Goal: Information Seeking & Learning: Check status

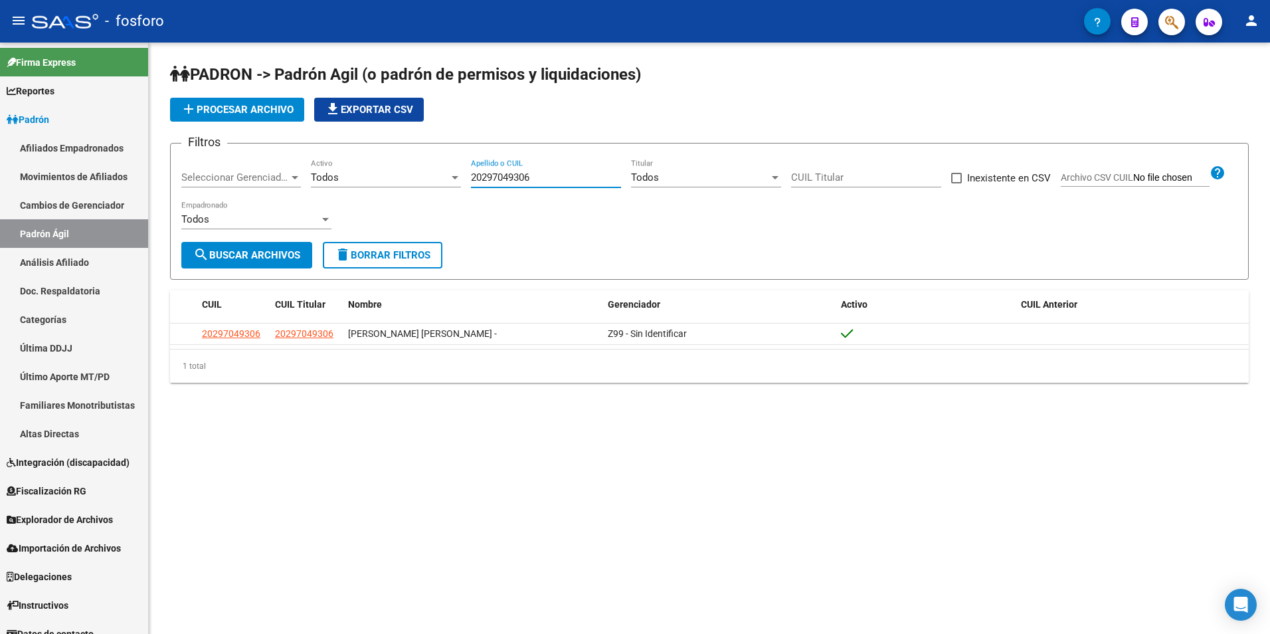
drag, startPoint x: 544, startPoint y: 174, endPoint x: 450, endPoint y: 191, distance: 95.8
click at [450, 191] on div "Filtros Seleccionar Gerenciador Seleccionar Gerenciador Todos Activo 2029704930…" at bounding box center [709, 198] width 1056 height 88
drag, startPoint x: 509, startPoint y: 178, endPoint x: 458, endPoint y: 191, distance: 52.0
click at [458, 191] on div "Filtros Seleccionar Gerenciador Seleccionar Gerenciador Todos Activo veronica r…" at bounding box center [709, 198] width 1056 height 88
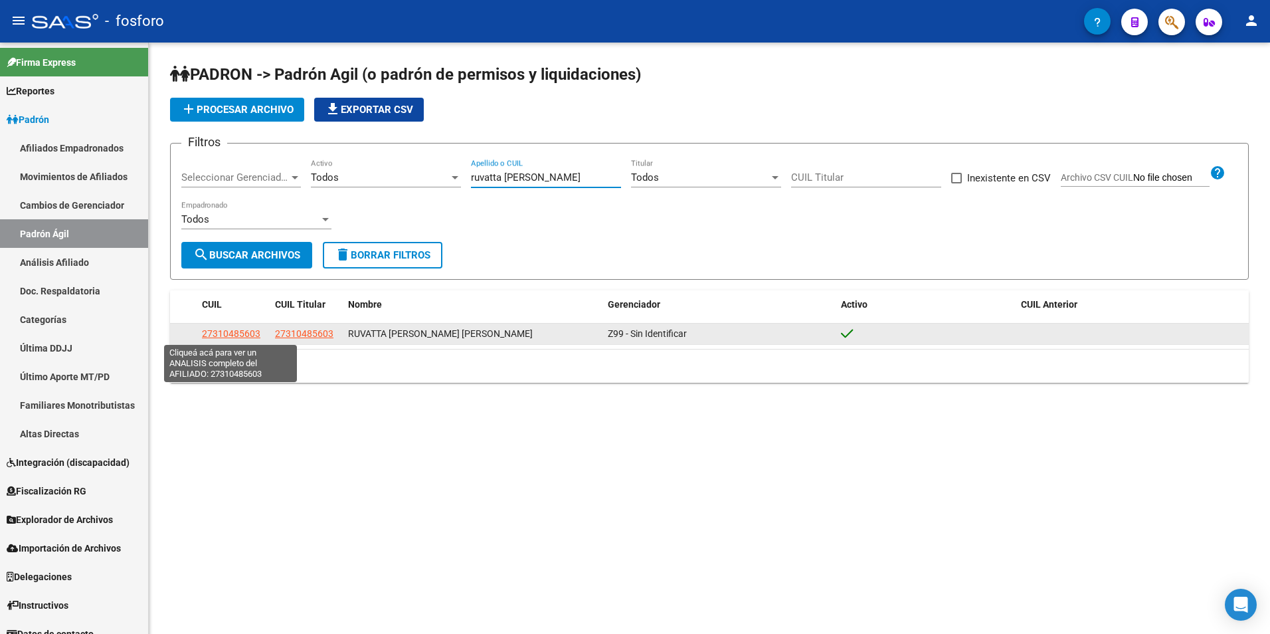
type input "ruvatta veronica"
click at [226, 332] on span "27310485603" at bounding box center [231, 333] width 58 height 11
type textarea "27310485603"
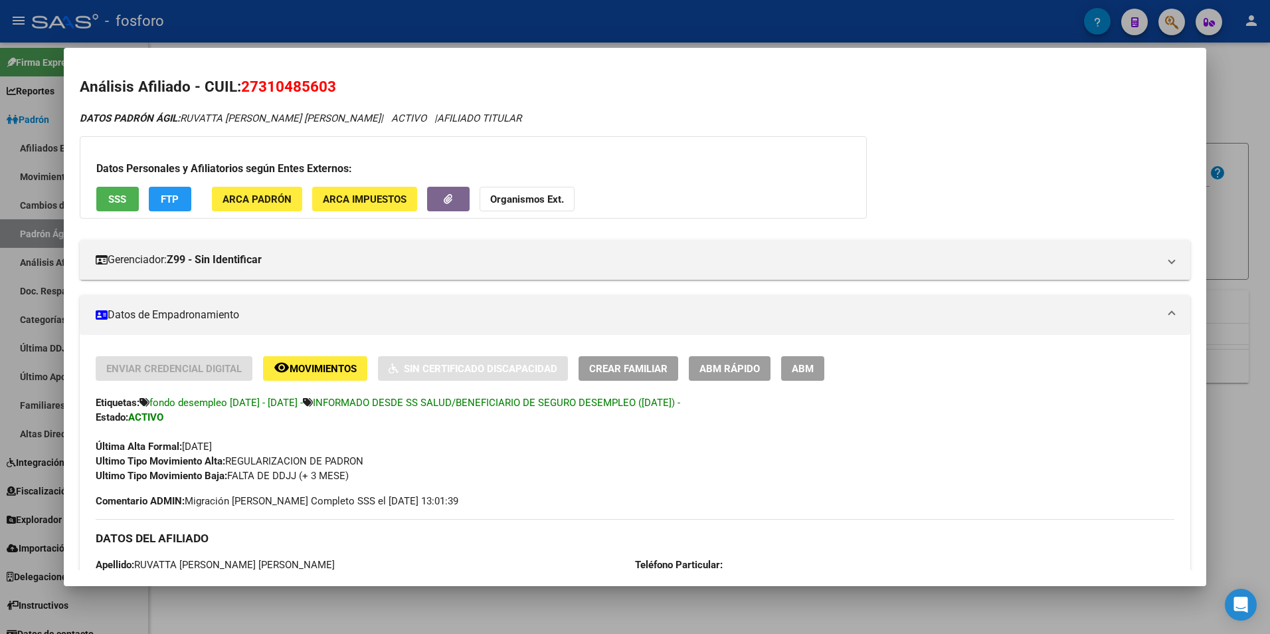
click at [866, 405] on div "Etiquetas: fondo desempleo 1/6/25 - 31/1/26 - INFORMADO DESDE SS SALUD/BENEFICI…" at bounding box center [635, 402] width 1079 height 15
drag, startPoint x: 191, startPoint y: 116, endPoint x: 323, endPoint y: 117, distance: 132.2
click at [323, 117] on icon "DATOS PADRÓN ÁGIL: RUVATTA VERONICA GISELA | ACTIVO | AFILIADO TITULAR" at bounding box center [301, 118] width 442 height 12
click at [653, 108] on div "Análisis Afiliado - CUIL: 27310485603 DATOS PADRÓN ÁGIL: RUVATTA VERONICA GISEL…" at bounding box center [635, 589] width 1111 height 1027
click at [330, 610] on div at bounding box center [635, 317] width 1270 height 634
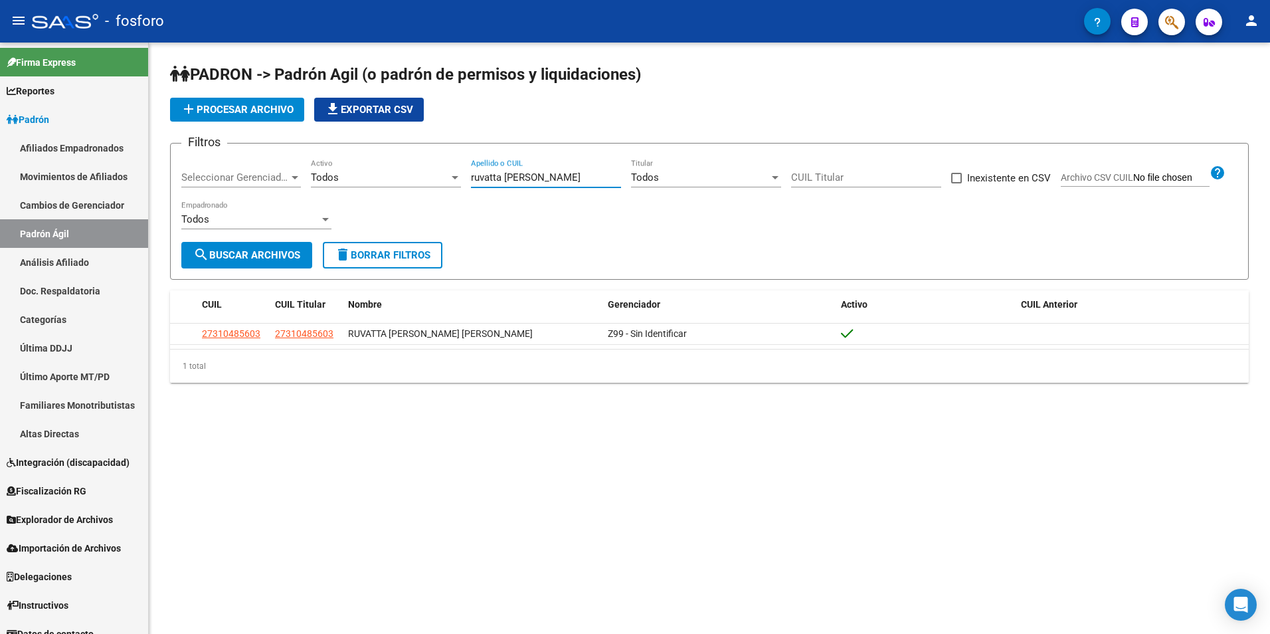
drag, startPoint x: 556, startPoint y: 177, endPoint x: 458, endPoint y: 200, distance: 100.9
click at [458, 200] on div "Filtros Seleccionar Gerenciador Seleccionar Gerenciador Todos Activo ruvatta ve…" at bounding box center [709, 198] width 1056 height 88
click at [536, 226] on div "Filtros Seleccionar Gerenciador Seleccionar Gerenciador Todos Activo ruvatta ve…" at bounding box center [709, 198] width 1056 height 88
drag, startPoint x: 546, startPoint y: 172, endPoint x: 467, endPoint y: 189, distance: 80.9
click at [467, 189] on div "Filtros Seleccionar Gerenciador Seleccionar Gerenciador Todos Activo ruvatta ve…" at bounding box center [709, 198] width 1056 height 88
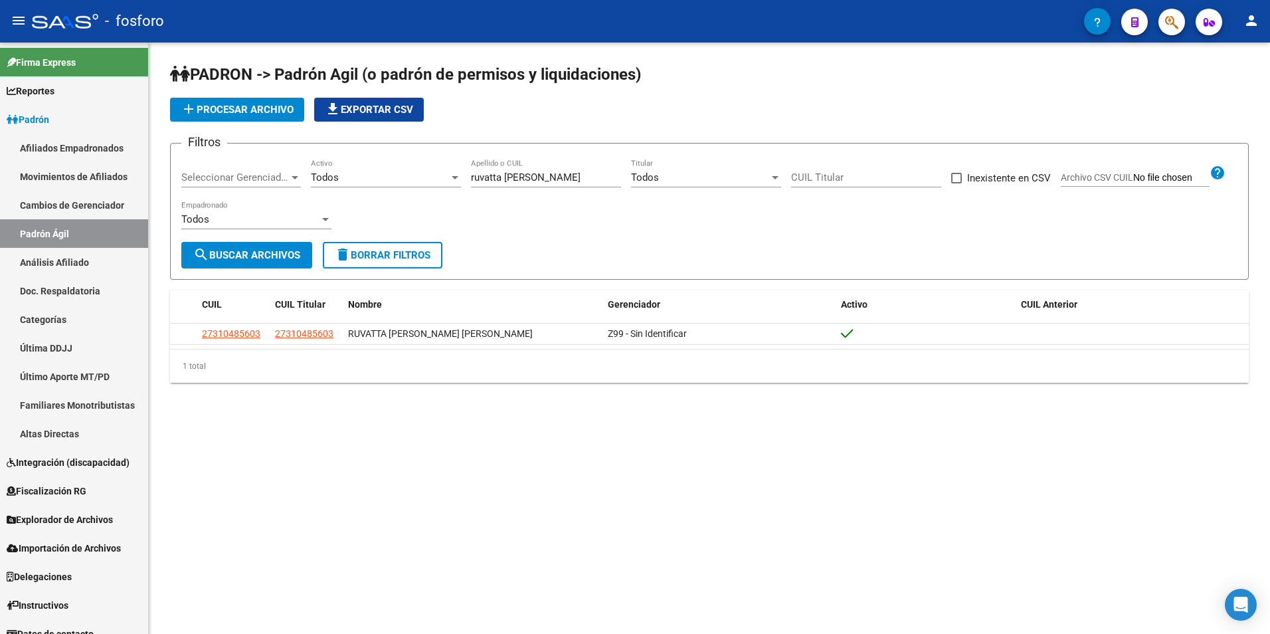
click at [541, 226] on div "Filtros Seleccionar Gerenciador Seleccionar Gerenciador Todos Activo ruvatta ve…" at bounding box center [709, 198] width 1056 height 88
click at [519, 442] on mat-sidenav-content "PADRON -> Padrón Agil (o padrón de permisos y liquidaciones) add Procesar archi…" at bounding box center [709, 338] width 1121 height 591
click at [851, 177] on input "CUIL Titular" at bounding box center [866, 177] width 150 height 12
click at [278, 259] on span "search Buscar Archivos" at bounding box center [246, 255] width 107 height 12
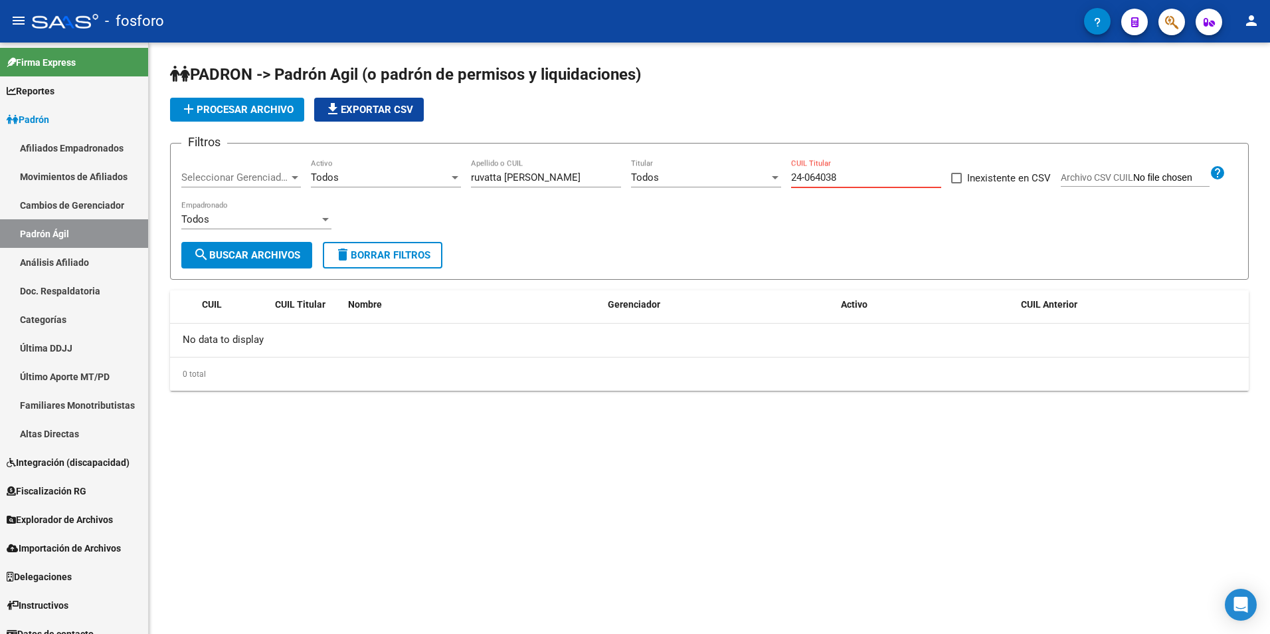
drag, startPoint x: 858, startPoint y: 179, endPoint x: 763, endPoint y: 181, distance: 95.0
click at [763, 181] on div "Filtros Seleccionar Gerenciador Seleccionar Gerenciador Todos Activo ruvatta ve…" at bounding box center [709, 198] width 1056 height 88
click at [767, 169] on div "Filtros Seleccionar Gerenciador Seleccionar Gerenciador Todos Activo ruvatta ve…" at bounding box center [709, 198] width 1056 height 88
paste input "-93065224"
type input "27-93065224-0"
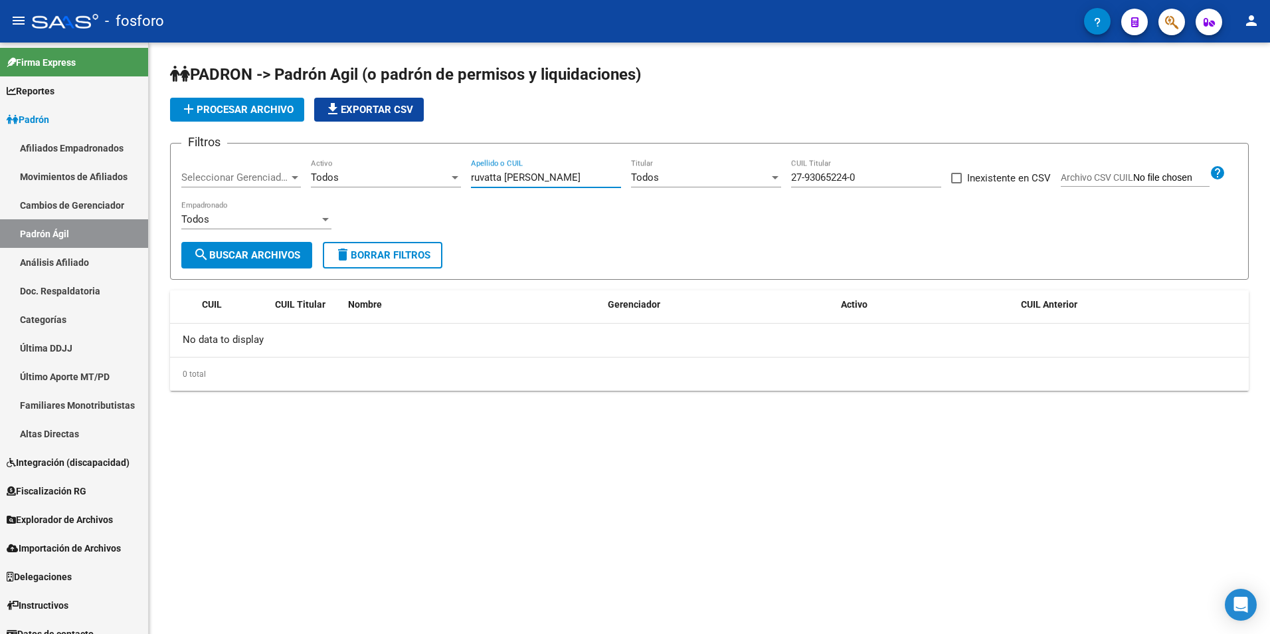
drag, startPoint x: 564, startPoint y: 180, endPoint x: 452, endPoint y: 179, distance: 111.6
click at [452, 179] on div "Filtros Seleccionar Gerenciador Seleccionar Gerenciador Todos Activo ruvatta ve…" at bounding box center [709, 198] width 1056 height 88
click at [215, 265] on button "search Buscar Archivos" at bounding box center [246, 255] width 131 height 27
click at [74, 259] on link "Análisis Afiliado" at bounding box center [74, 262] width 148 height 29
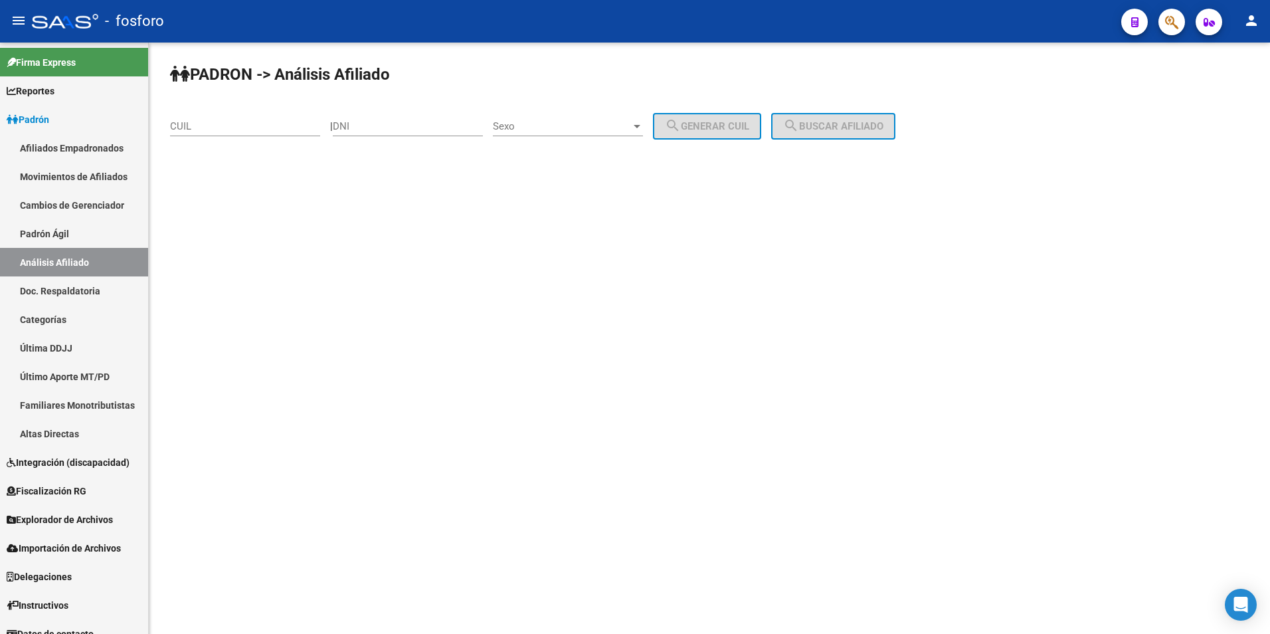
click at [288, 126] on input "CUIL" at bounding box center [245, 126] width 150 height 12
paste input "93-065224"
type input "93-065224"
click at [392, 126] on input "DNI" at bounding box center [408, 126] width 150 height 12
paste input "93065224"
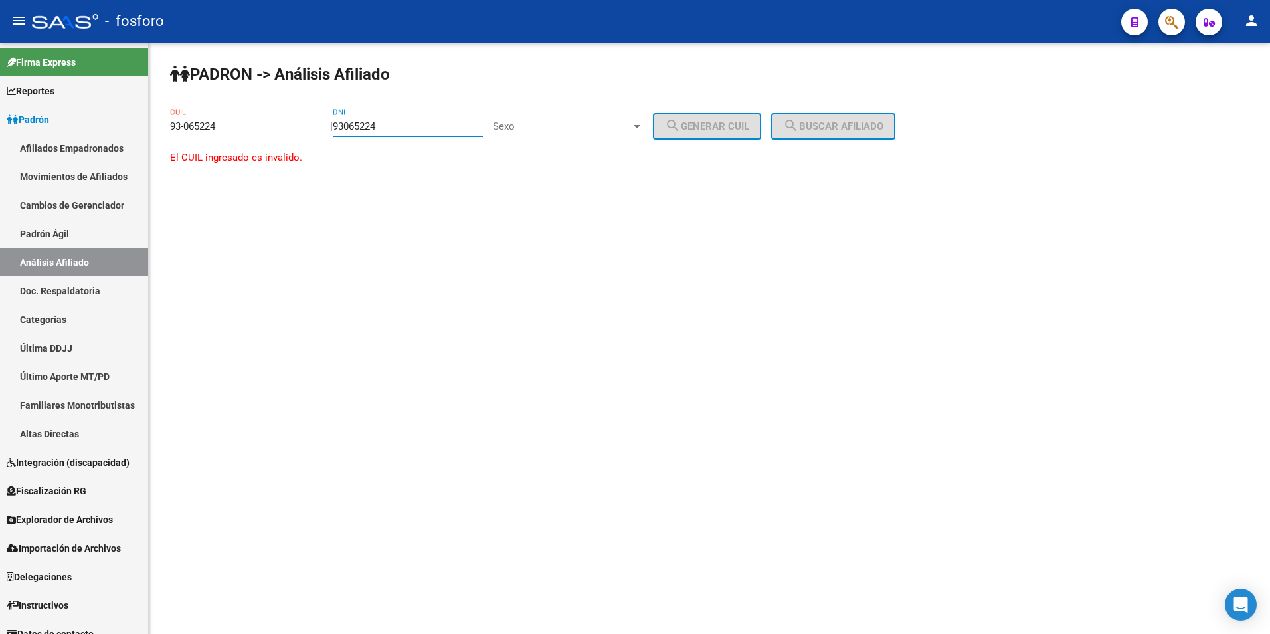
type input "93065224"
drag, startPoint x: 234, startPoint y: 130, endPoint x: 129, endPoint y: 138, distance: 106.0
click at [129, 138] on mat-sidenav-container "Firma Express Reportes Padrón Traspasos x O.S. Traspasos x Gerenciador Traspaso…" at bounding box center [635, 338] width 1270 height 591
click at [268, 121] on div "CUIL" at bounding box center [245, 122] width 150 height 29
paste input "-93065224"
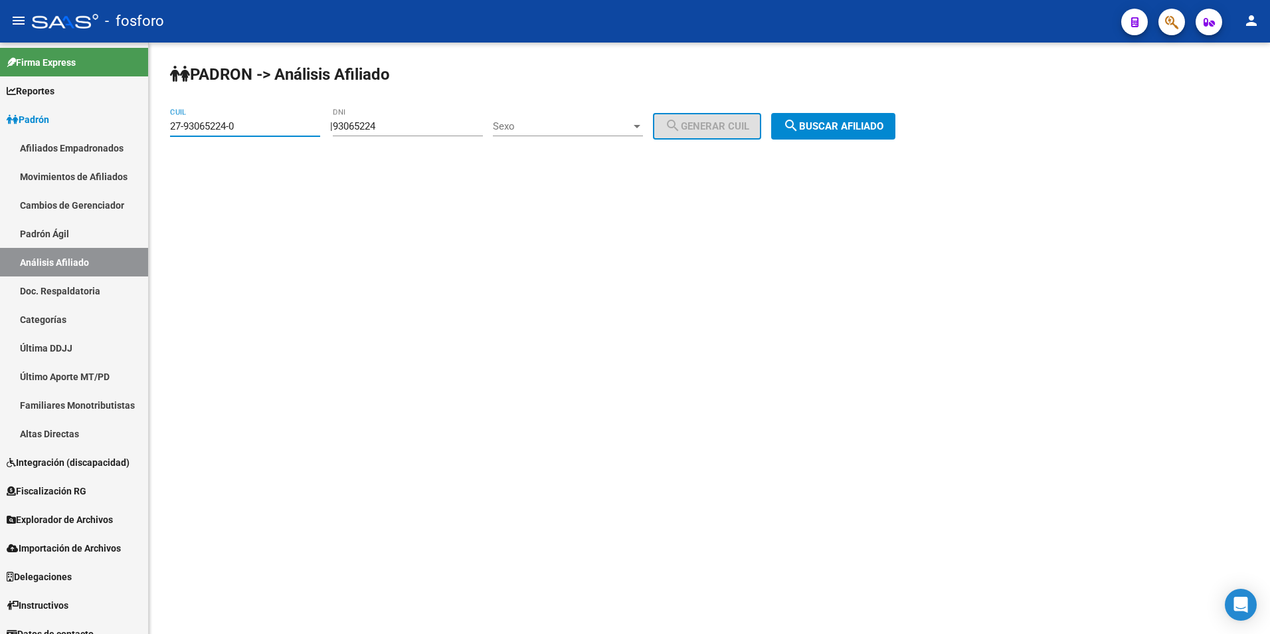
type input "27-93065224-0"
drag, startPoint x: 446, startPoint y: 120, endPoint x: 274, endPoint y: 133, distance: 172.6
click at [274, 132] on app-analisis-afiliado "PADRON -> Análisis Afiliado 27-93065224-0 CUIL | 93065224 DNI Sexo Sexo search …" at bounding box center [537, 126] width 735 height 12
click at [431, 129] on input "93065224" at bounding box center [408, 126] width 150 height 12
drag, startPoint x: 406, startPoint y: 128, endPoint x: 346, endPoint y: 139, distance: 60.7
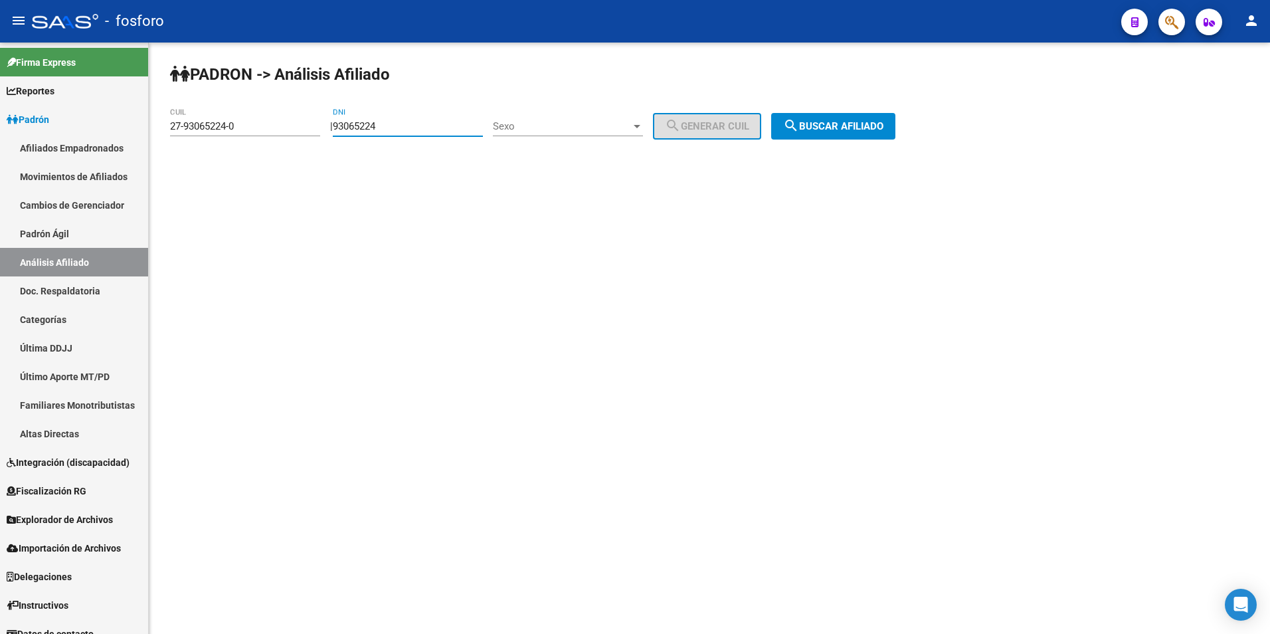
click at [346, 139] on div "PADRON -> Análisis Afiliado 27-93065224-0 CUIL | 93065224 DNI Sexo Sexo search …" at bounding box center [709, 112] width 1121 height 139
drag, startPoint x: 864, startPoint y: 116, endPoint x: 857, endPoint y: 118, distance: 7.8
click at [861, 116] on button "search Buscar afiliado" at bounding box center [833, 126] width 124 height 27
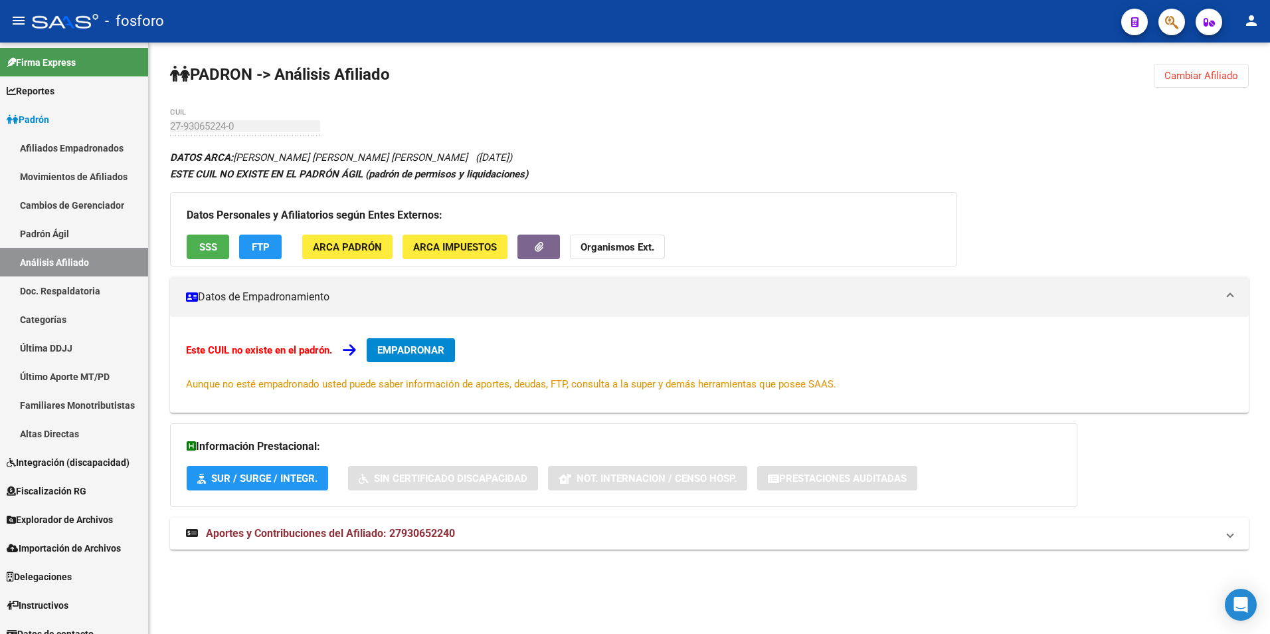
click at [1192, 78] on span "Cambiar Afiliado" at bounding box center [1201, 76] width 74 height 12
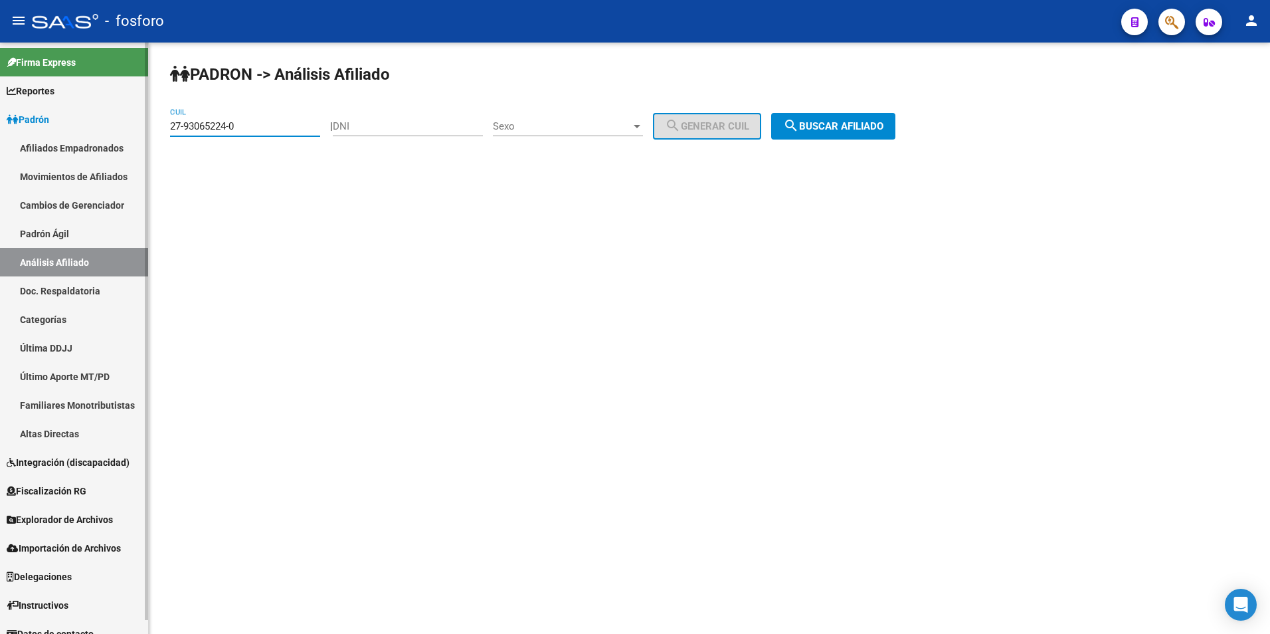
drag, startPoint x: 257, startPoint y: 125, endPoint x: 58, endPoint y: 150, distance: 200.2
click at [58, 150] on mat-sidenav-container "Firma Express Reportes Padrón Traspasos x O.S. Traspasos x Gerenciador Traspaso…" at bounding box center [635, 338] width 1270 height 591
paste input "3-23416214-4"
type input "23-23416214-4"
click at [859, 118] on button "search Buscar afiliado" at bounding box center [833, 126] width 124 height 27
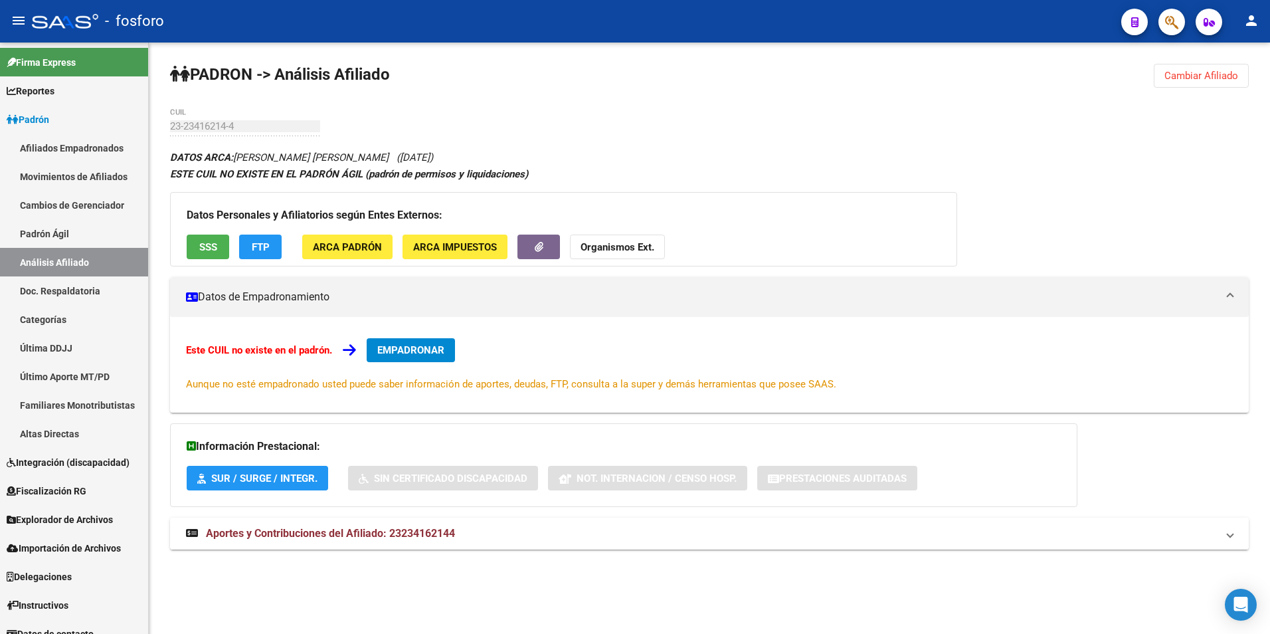
click at [310, 532] on span "Aportes y Contribuciones del Afiliado: 23234162144" at bounding box center [330, 533] width 249 height 13
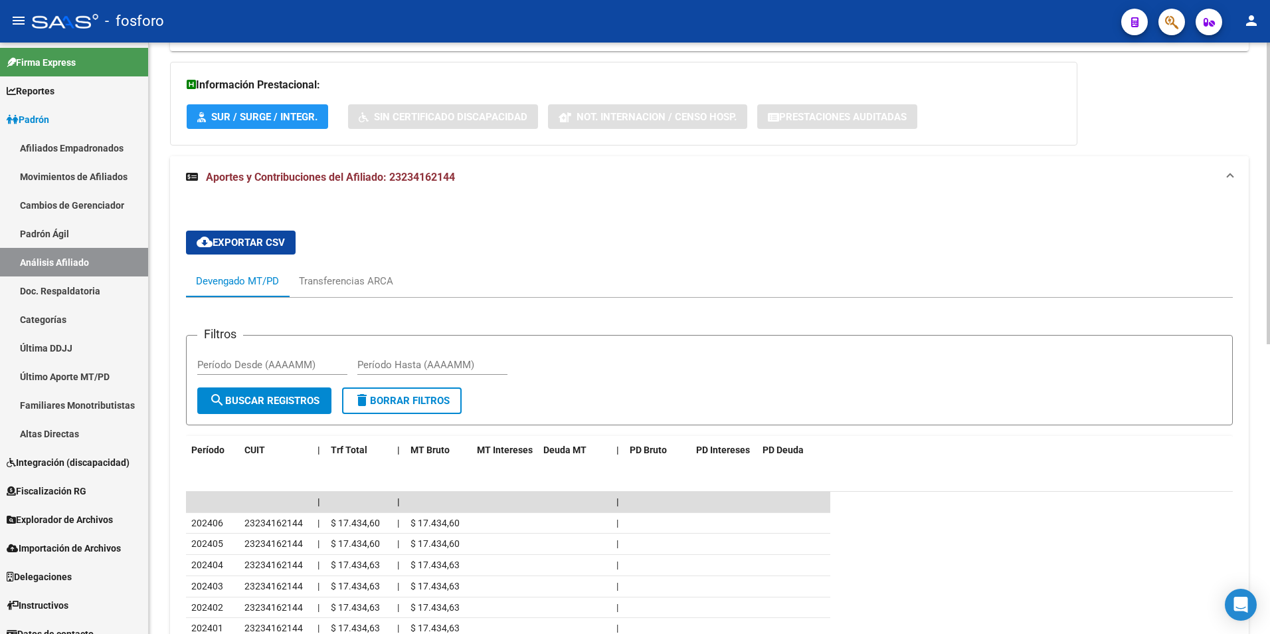
scroll to position [302, 0]
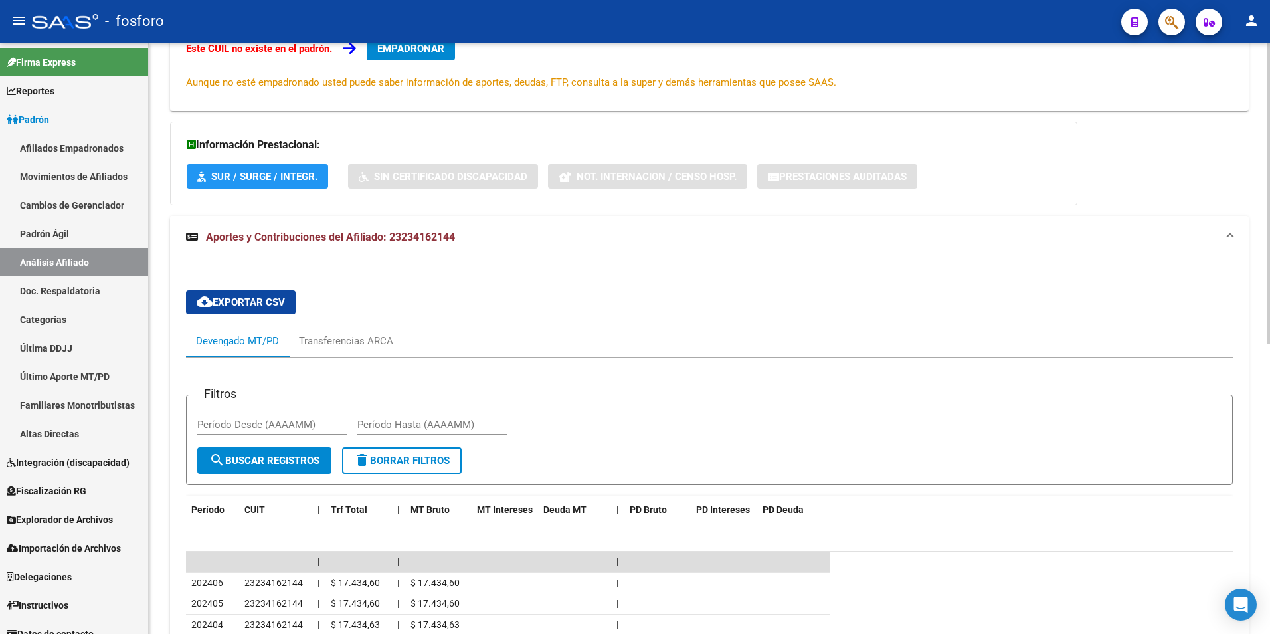
click at [391, 234] on span "Aportes y Contribuciones del Afiliado: 23234162144" at bounding box center [330, 236] width 249 height 13
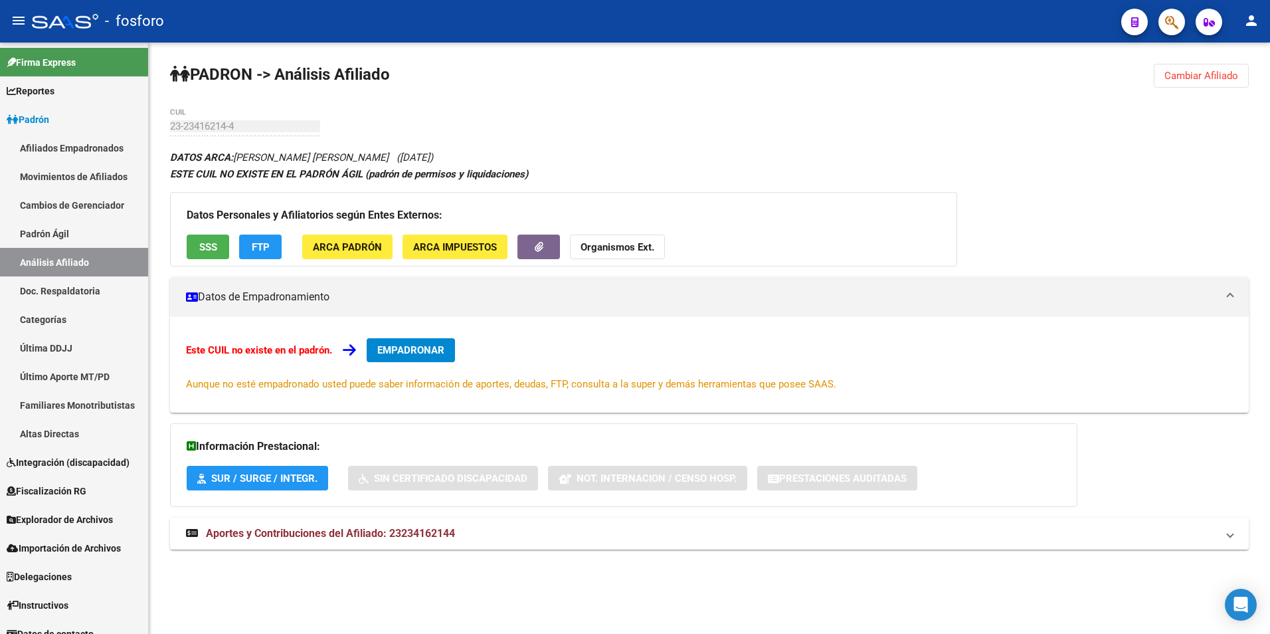
scroll to position [0, 0]
click at [735, 124] on div "PADRON -> Análisis Afiliado Cambiar Afiliado 23-23416214-4 CUIL DATOS ARCA: RIC…" at bounding box center [709, 319] width 1121 height 553
drag, startPoint x: 1185, startPoint y: 79, endPoint x: 1158, endPoint y: 80, distance: 27.2
click at [1185, 79] on span "Cambiar Afiliado" at bounding box center [1201, 76] width 74 height 12
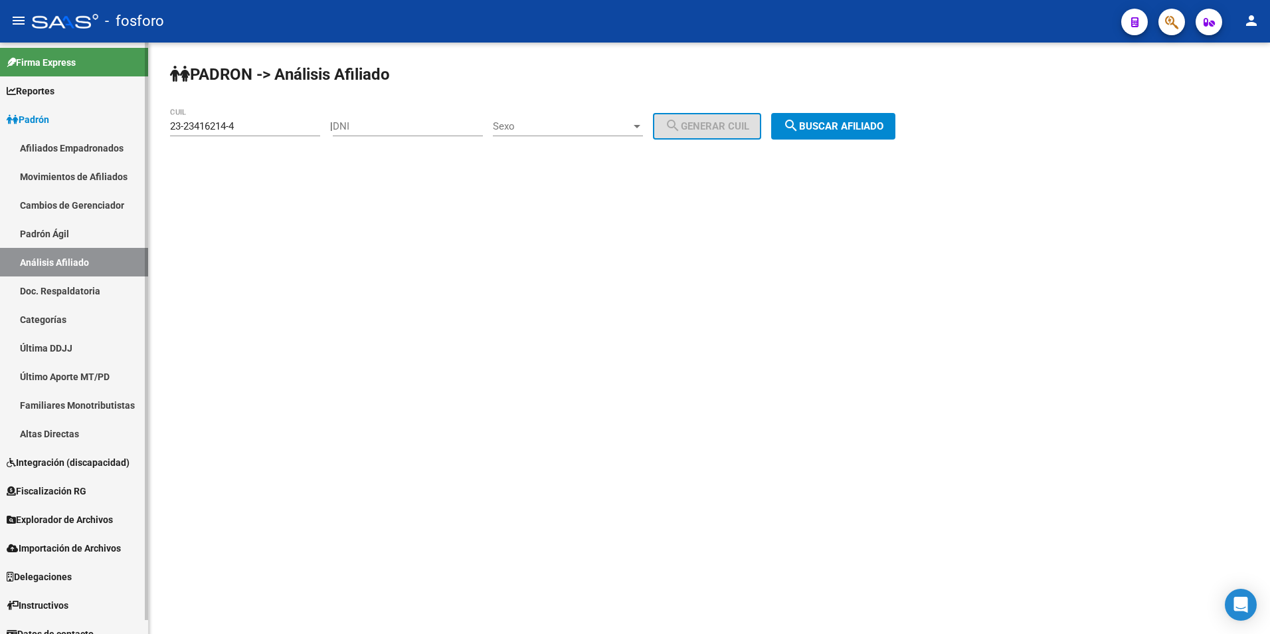
click at [83, 230] on link "Padrón Ágil" at bounding box center [74, 233] width 148 height 29
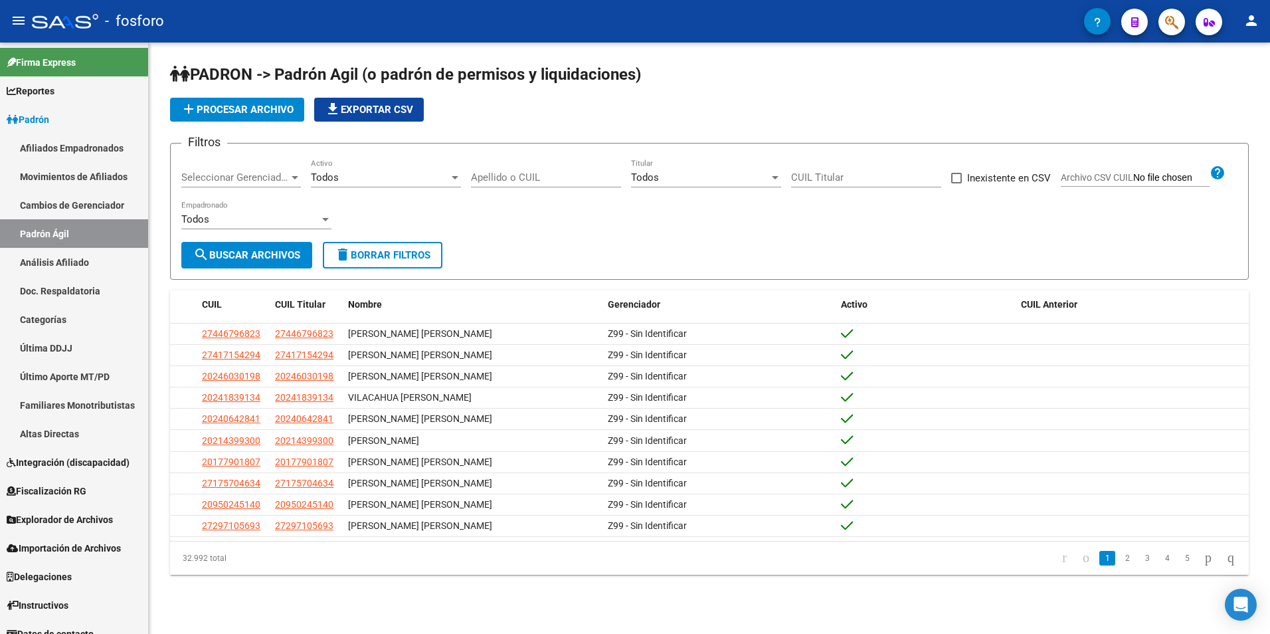
click at [525, 179] on input "Apellido o CUIL" at bounding box center [546, 177] width 150 height 12
drag, startPoint x: 515, startPoint y: 175, endPoint x: 460, endPoint y: 181, distance: 55.4
click at [460, 181] on div "Filtros Seleccionar Gerenciador Seleccionar Gerenciador Todos Activo gonzale Ap…" at bounding box center [709, 198] width 1056 height 88
drag, startPoint x: 646, startPoint y: 71, endPoint x: 607, endPoint y: 97, distance: 47.0
click at [646, 71] on h1 "PADRON -> Padrón Agil (o padrón de permisos y liquidaciones)" at bounding box center [709, 75] width 1079 height 23
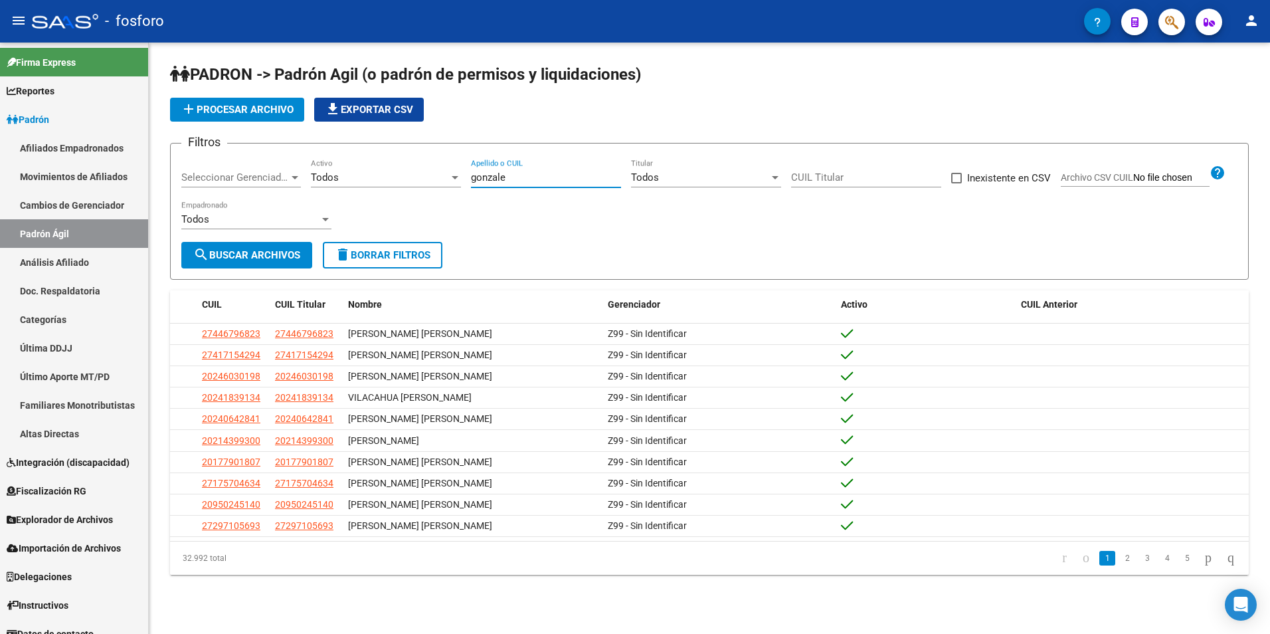
drag, startPoint x: 507, startPoint y: 171, endPoint x: 447, endPoint y: 181, distance: 60.5
click at [447, 181] on div "Filtros Seleccionar Gerenciador Seleccionar Gerenciador Todos Activo gonzale Ap…" at bounding box center [709, 198] width 1056 height 88
click at [735, 41] on mat-toolbar "menu - fosforo person" at bounding box center [635, 21] width 1270 height 43
drag, startPoint x: 519, startPoint y: 178, endPoint x: 448, endPoint y: 190, distance: 72.7
click at [448, 190] on div "Filtros Seleccionar Gerenciador Seleccionar Gerenciador Todos Activo gonzale Ap…" at bounding box center [709, 198] width 1056 height 88
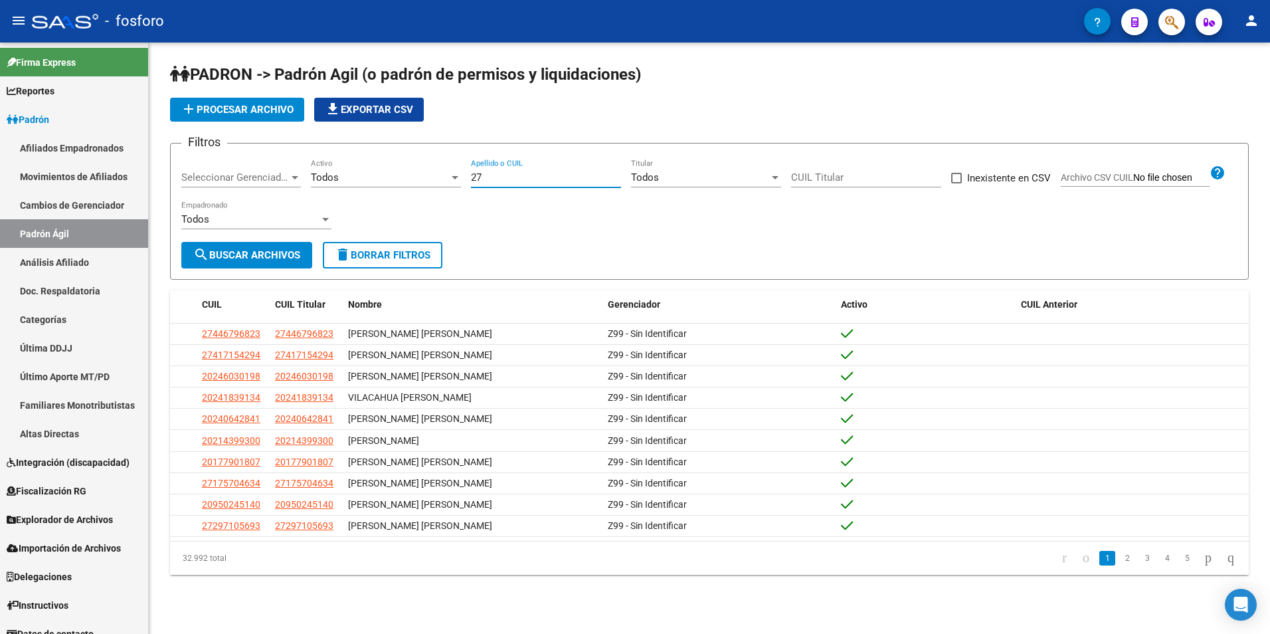
paste input "20710186"
type input "27207101864"
click at [232, 256] on span "search Buscar Archivos" at bounding box center [246, 255] width 107 height 12
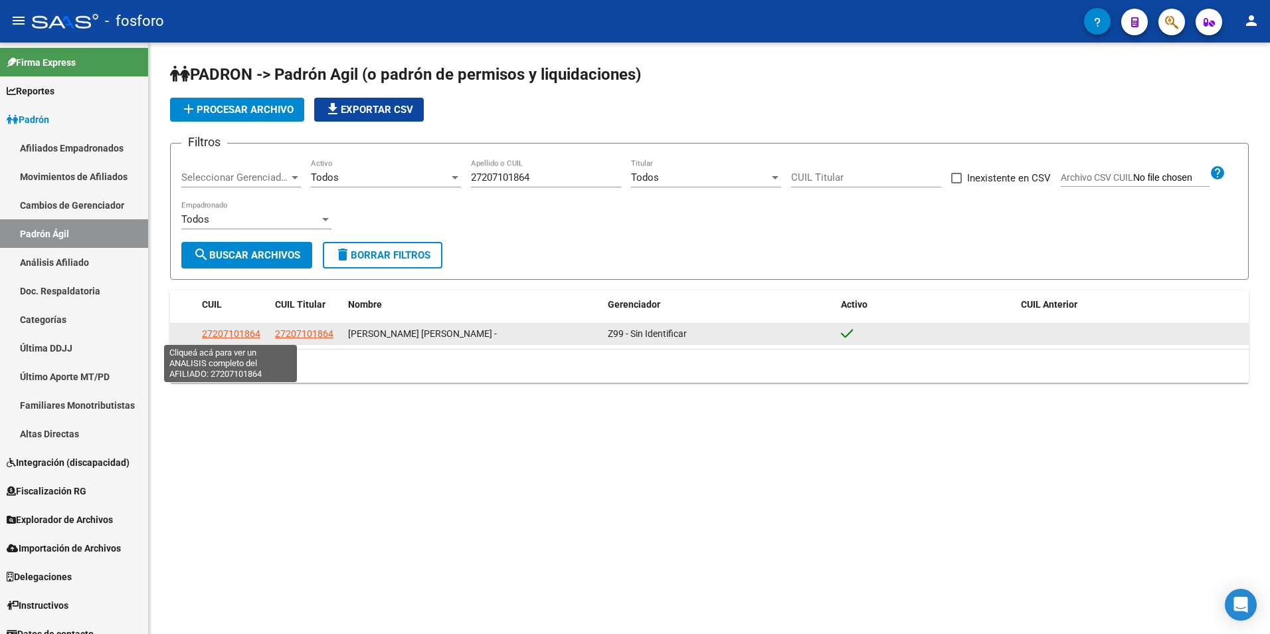
click at [226, 338] on span "27207101864" at bounding box center [231, 333] width 58 height 11
type textarea "27207101864"
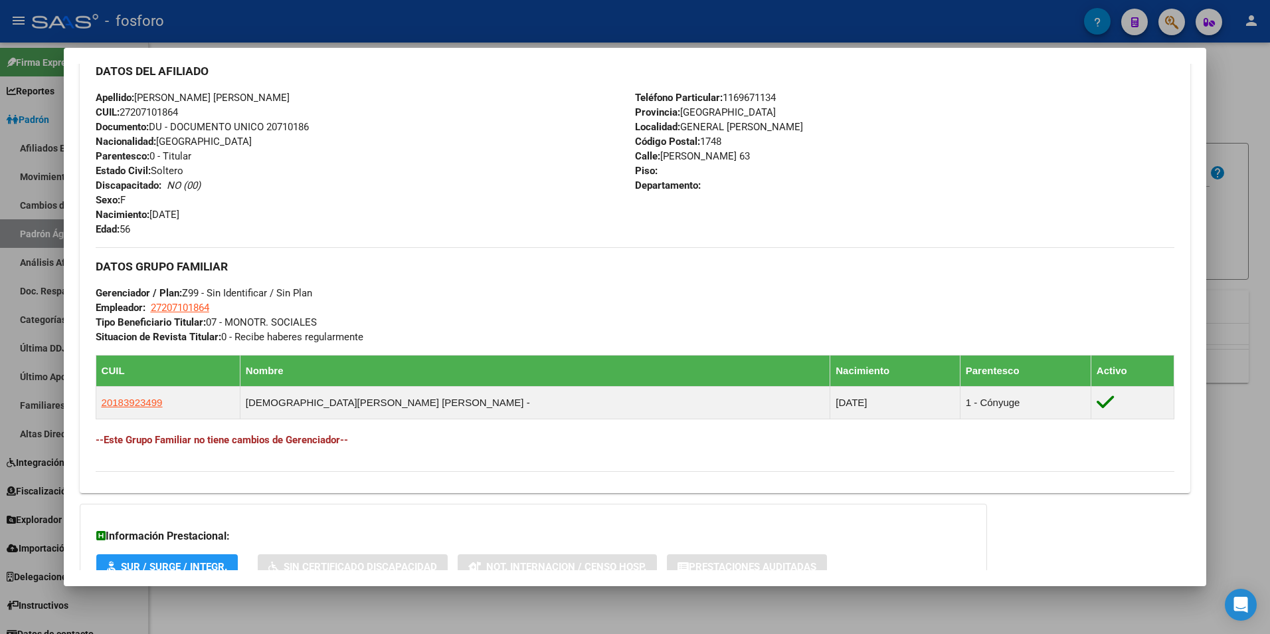
scroll to position [417, 0]
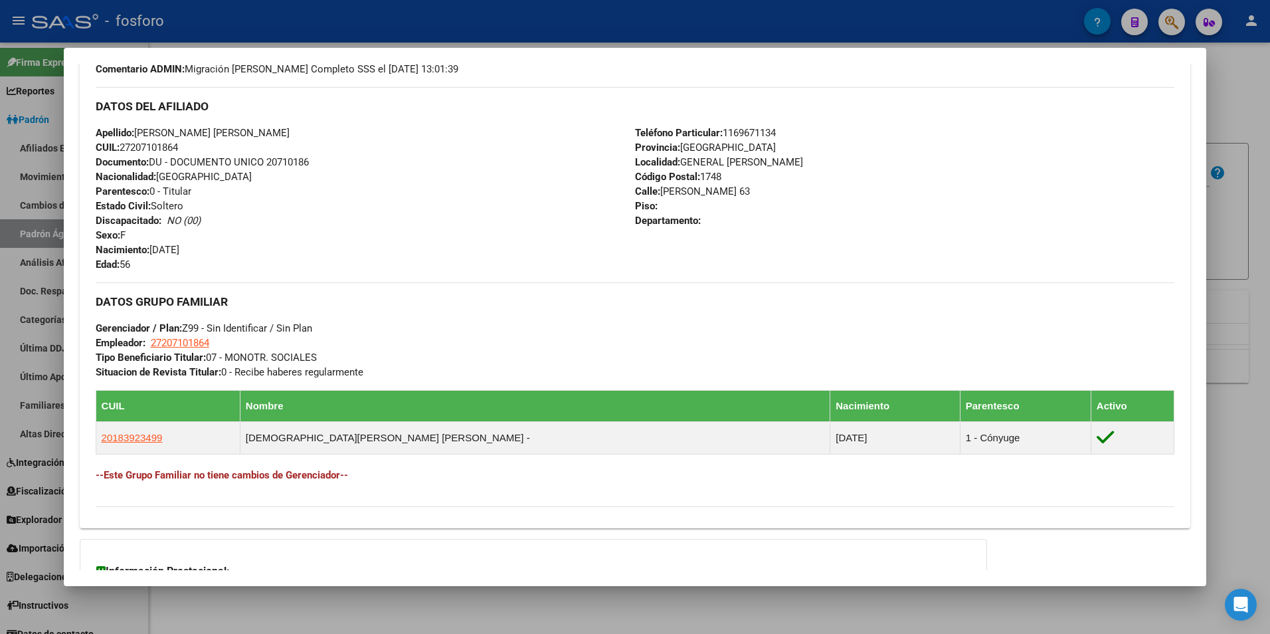
drag, startPoint x: 302, startPoint y: 623, endPoint x: 356, endPoint y: 532, distance: 106.0
click at [303, 623] on div at bounding box center [635, 317] width 1270 height 634
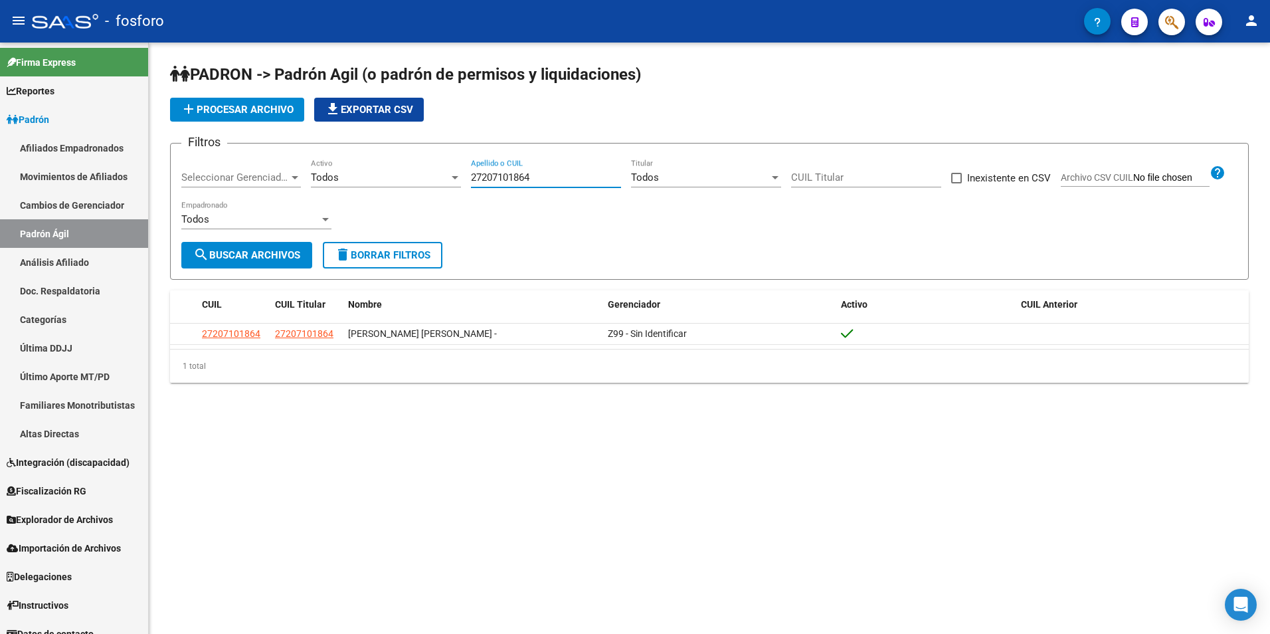
paste input "178287902"
drag, startPoint x: 542, startPoint y: 182, endPoint x: 410, endPoint y: 193, distance: 132.6
click at [410, 193] on div "Filtros Seleccionar Gerenciador Seleccionar Gerenciador Todos Activo 2720710186…" at bounding box center [709, 198] width 1056 height 88
type input "27178287902"
click at [245, 264] on button "search Buscar Archivos" at bounding box center [246, 255] width 131 height 27
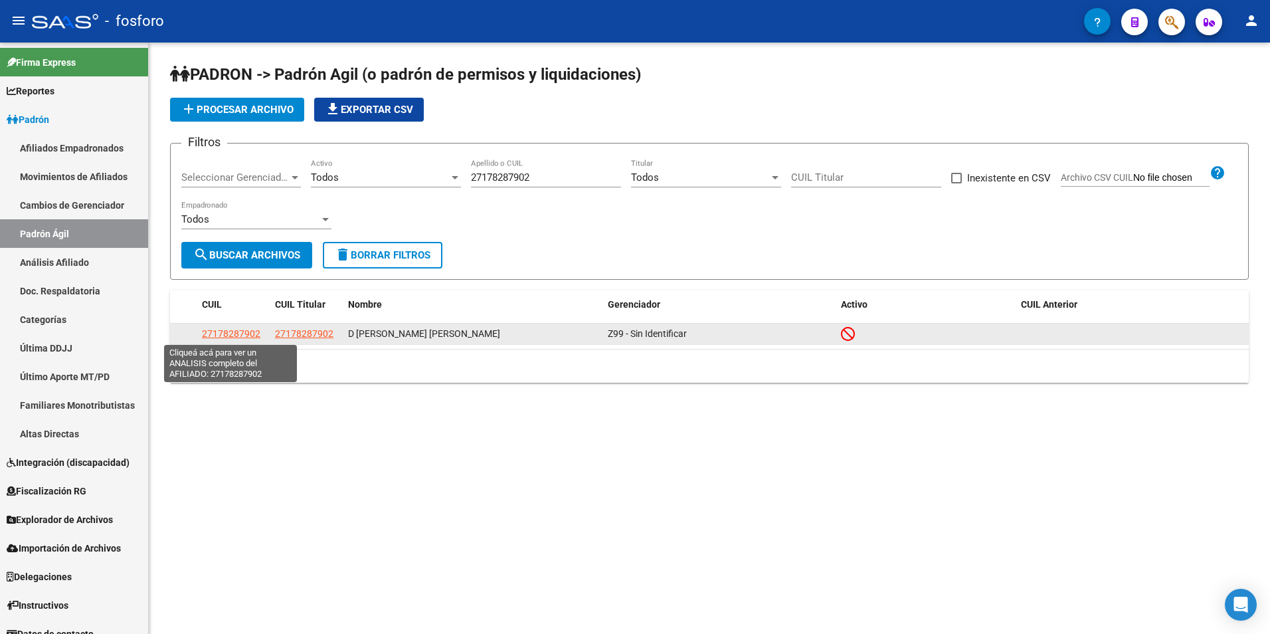
click at [232, 325] on datatable-body-cell "27178287902" at bounding box center [233, 333] width 73 height 21
click at [232, 333] on span "27178287902" at bounding box center [231, 333] width 58 height 11
type textarea "27178287902"
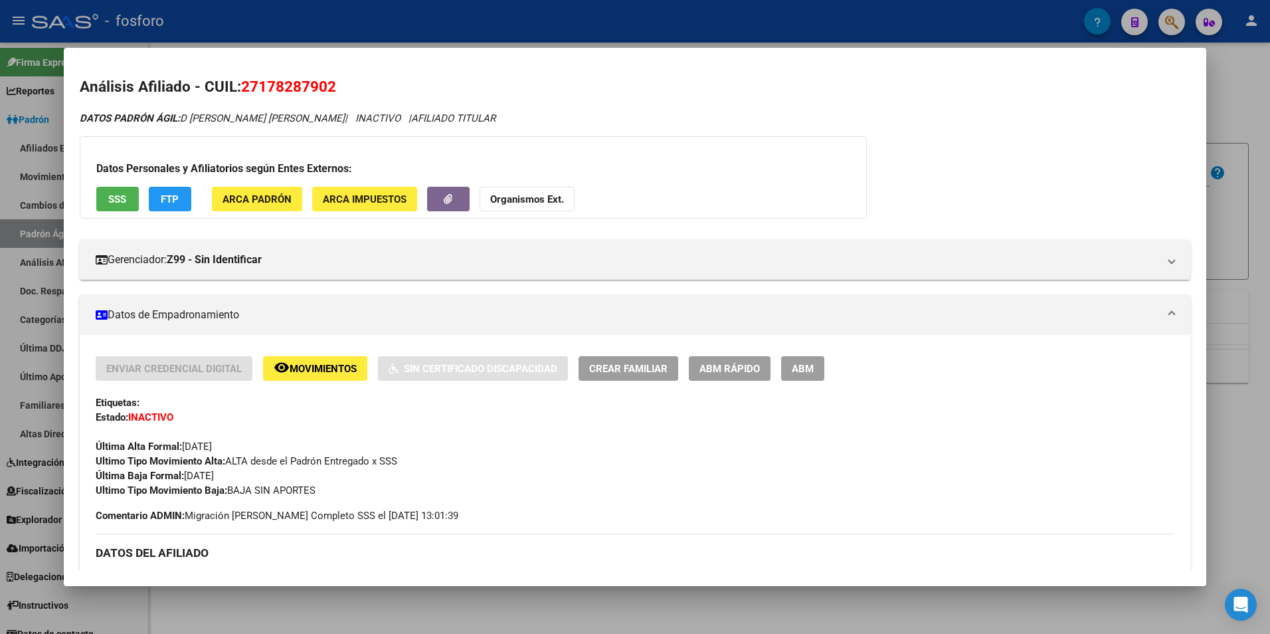
click at [318, 367] on span "Movimientos" at bounding box center [323, 369] width 67 height 12
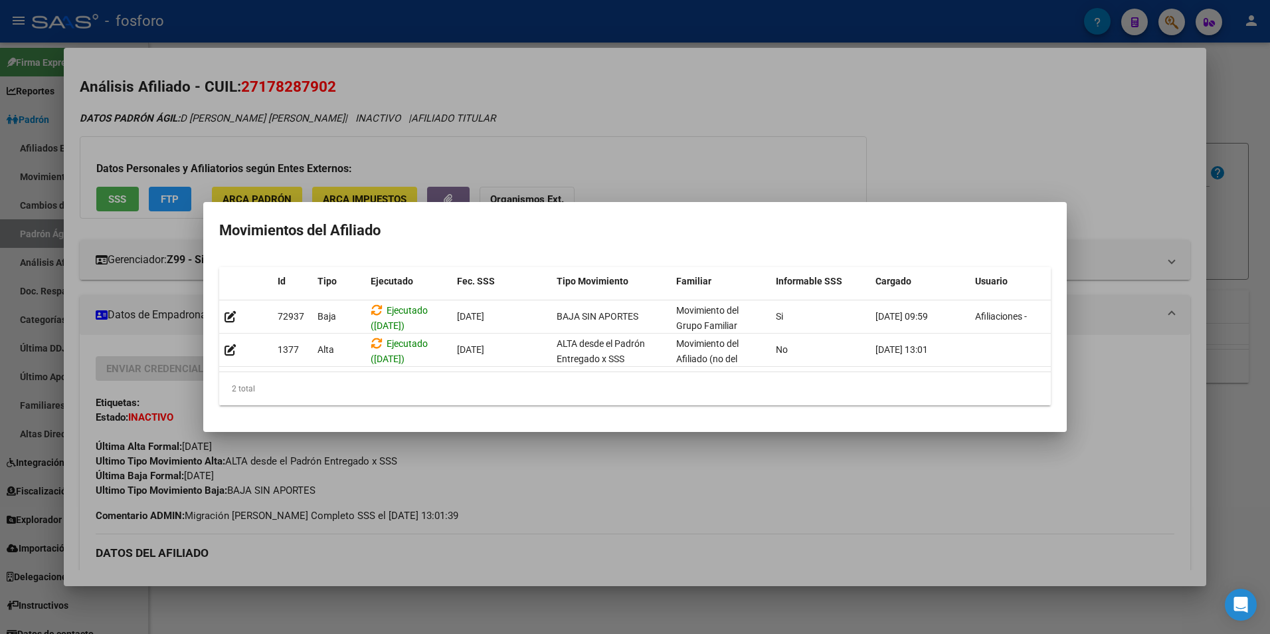
click at [394, 594] on div at bounding box center [635, 317] width 1270 height 634
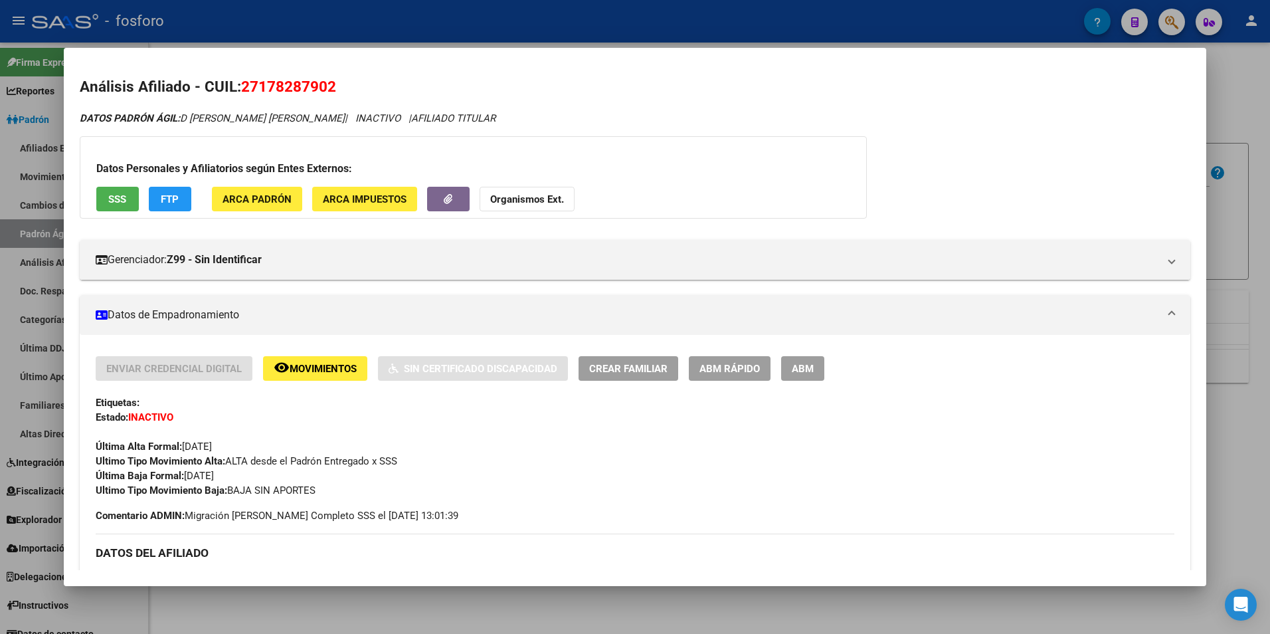
click at [391, 600] on div at bounding box center [635, 317] width 1270 height 634
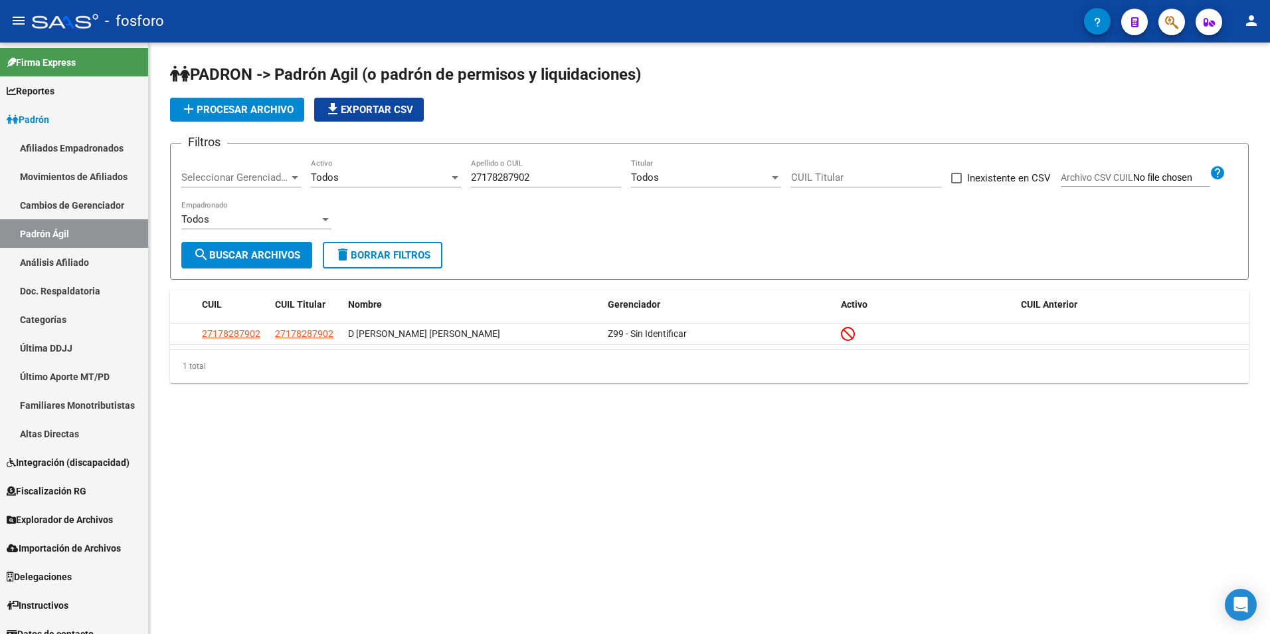
drag, startPoint x: 558, startPoint y: 185, endPoint x: 428, endPoint y: 177, distance: 130.4
click at [428, 177] on div "Filtros Seleccionar Gerenciador Seleccionar Gerenciador Todos Activo 2717828790…" at bounding box center [709, 198] width 1056 height 88
click at [616, 108] on div "add Procesar archivo file_download Exportar CSV" at bounding box center [709, 110] width 1079 height 24
paste input "291587890"
drag, startPoint x: 542, startPoint y: 179, endPoint x: 420, endPoint y: 183, distance: 121.6
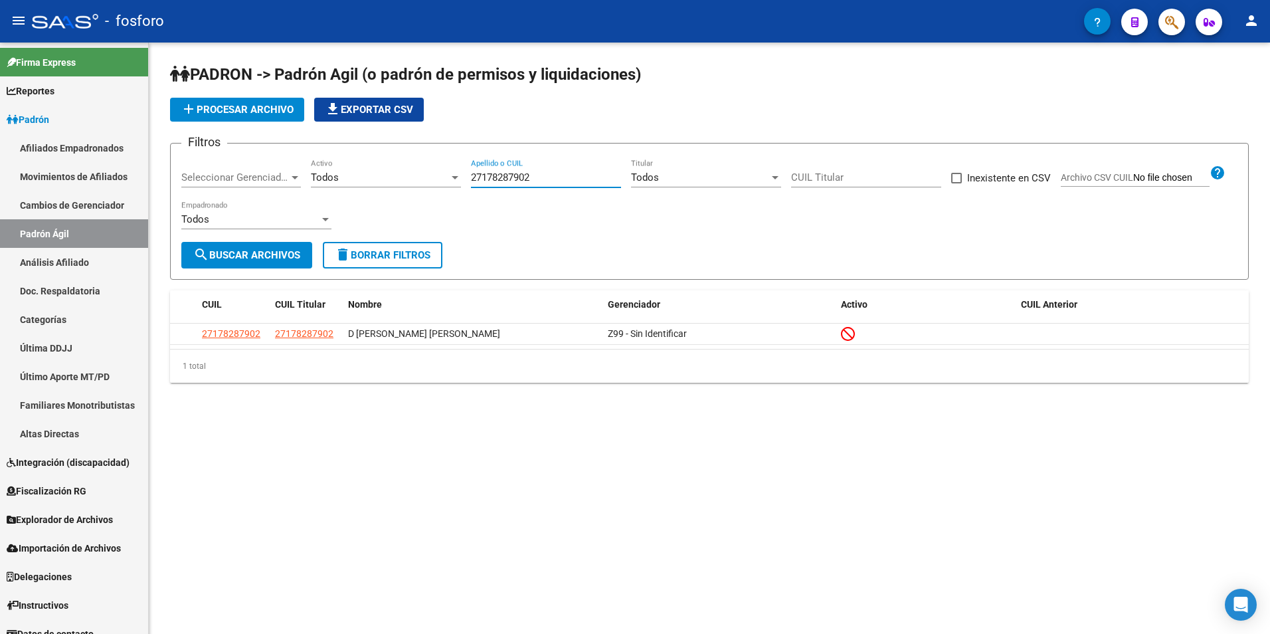
click at [420, 183] on div "Filtros Seleccionar Gerenciador Seleccionar Gerenciador Todos Activo 2717828790…" at bounding box center [709, 198] width 1056 height 88
click at [258, 256] on span "search Buscar Archivos" at bounding box center [246, 255] width 107 height 12
drag, startPoint x: 551, startPoint y: 173, endPoint x: 445, endPoint y: 188, distance: 107.4
click at [445, 188] on div "Filtros Seleccionar Gerenciador Seleccionar Gerenciador Todos Activo 2729158789…" at bounding box center [709, 198] width 1056 height 88
paste input "50299613"
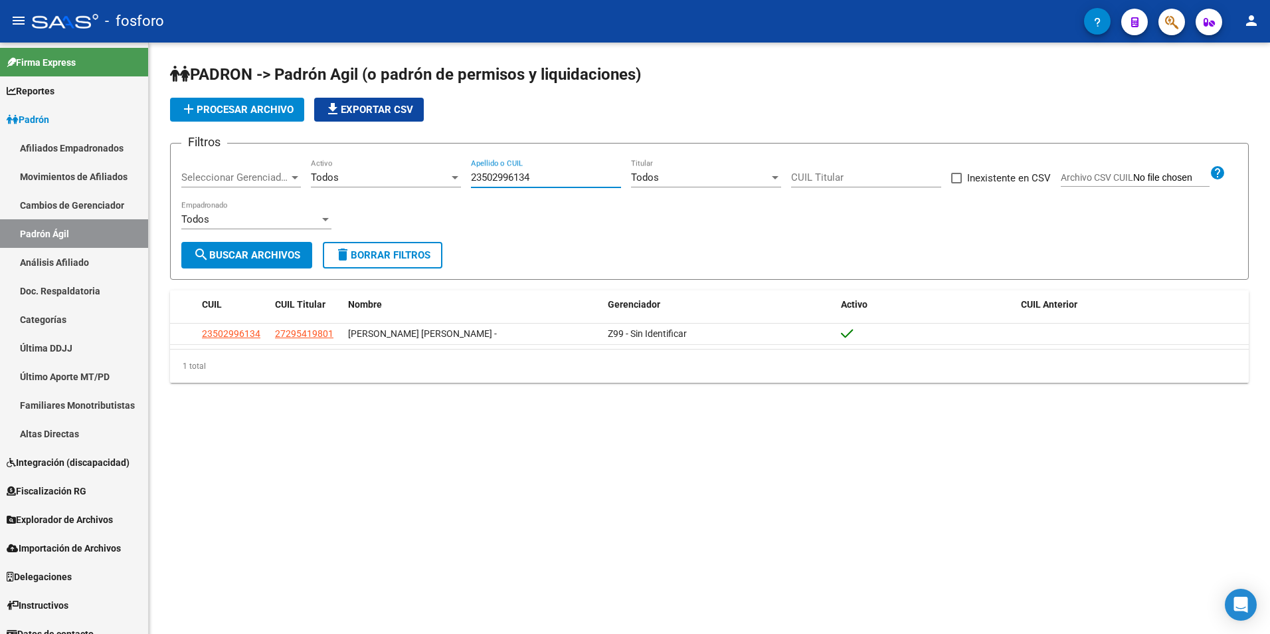
type input "23502996134"
click at [233, 323] on datatable-header "CUIL CUIL Titular Nombre Gerenciador Activo CUIL Anterior" at bounding box center [709, 306] width 1079 height 33
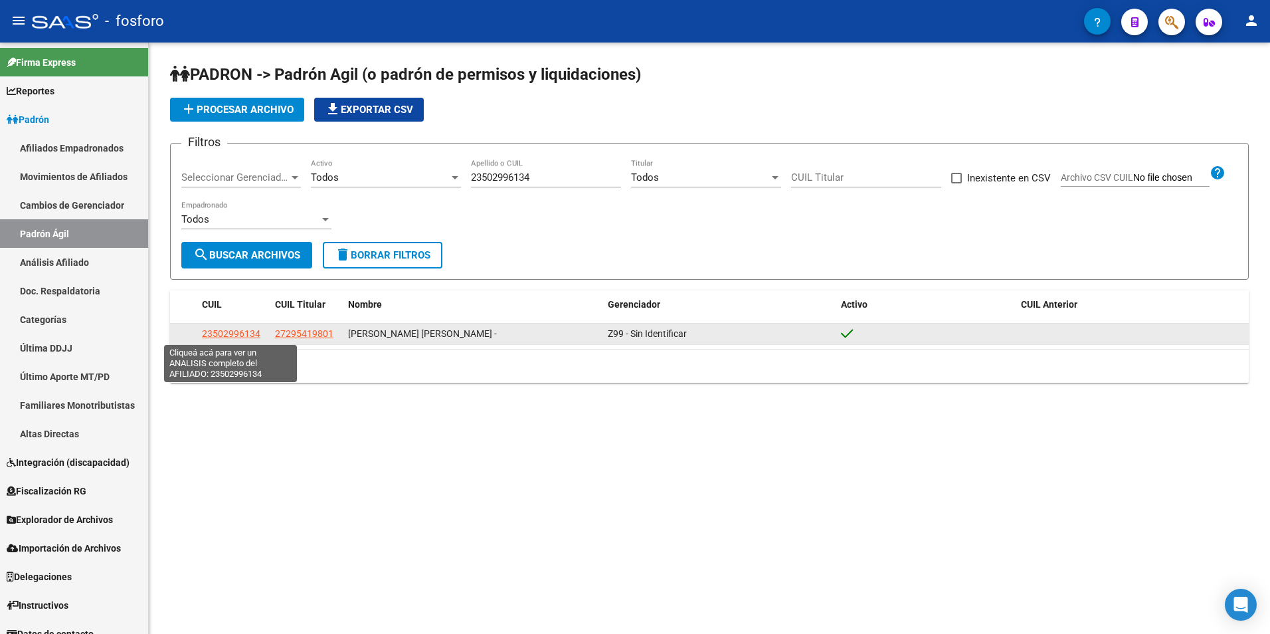
click at [234, 337] on span "23502996134" at bounding box center [231, 333] width 58 height 11
type textarea "23502996134"
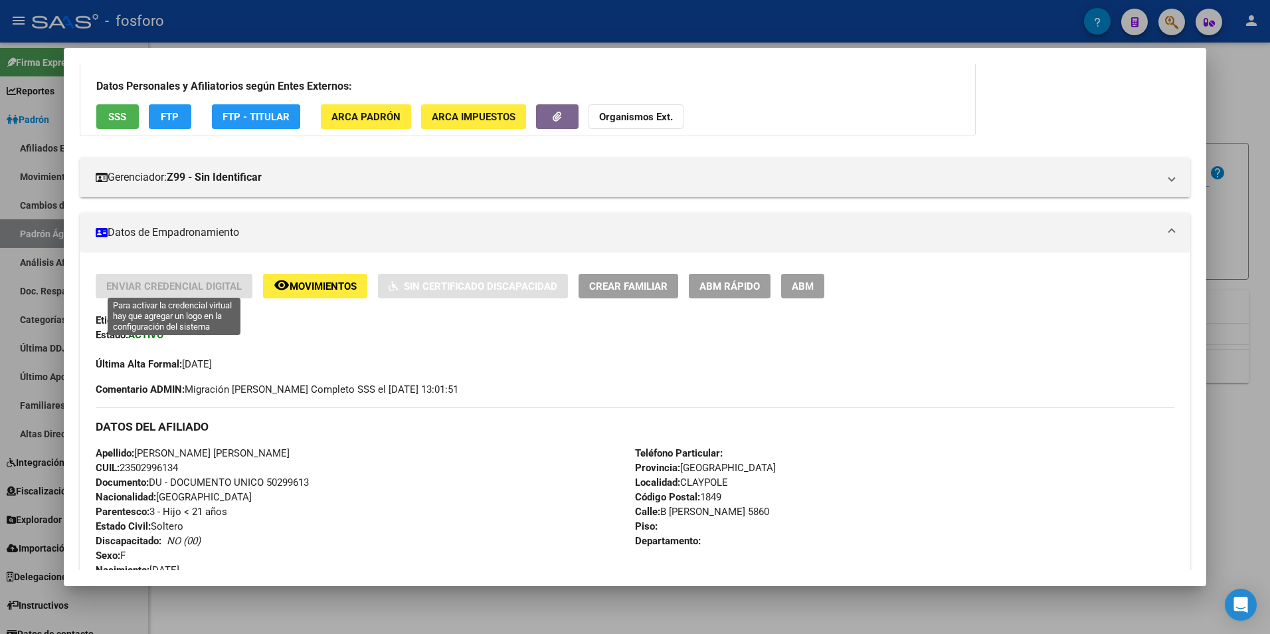
scroll to position [0, 0]
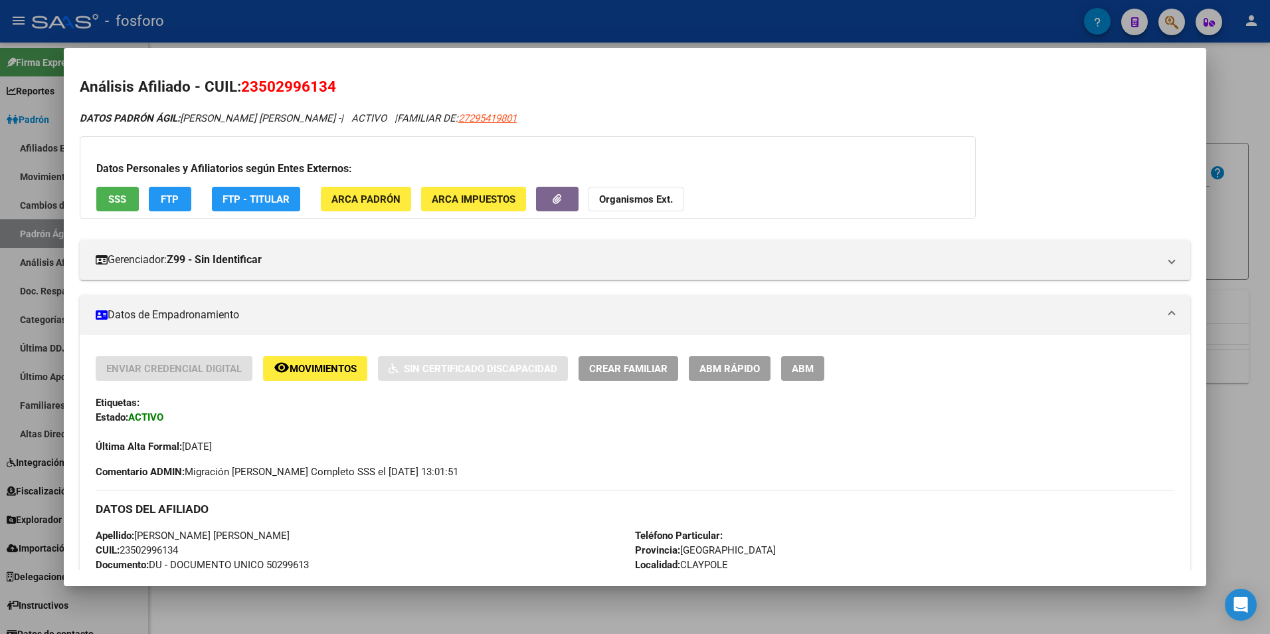
drag, startPoint x: 185, startPoint y: 113, endPoint x: 334, endPoint y: 130, distance: 150.4
click at [334, 130] on div "DATOS PADRÓN ÁGIL: ZELAYA DIAZ MALENA - | ACTIVO | FAMILIAR DE: 27295419801 Dat…" at bounding box center [635, 640] width 1111 height 1059
click at [412, 597] on div at bounding box center [635, 317] width 1270 height 634
